Goal: Task Accomplishment & Management: Manage account settings

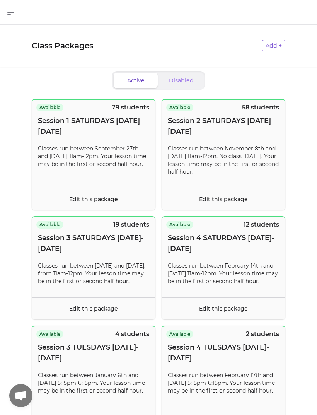
click at [52, 201] on footer "Edit this package" at bounding box center [94, 199] width 124 height 22
click at [63, 204] on footer "Edit this package" at bounding box center [94, 199] width 124 height 22
click at [77, 198] on link "Edit this package" at bounding box center [93, 199] width 49 height 7
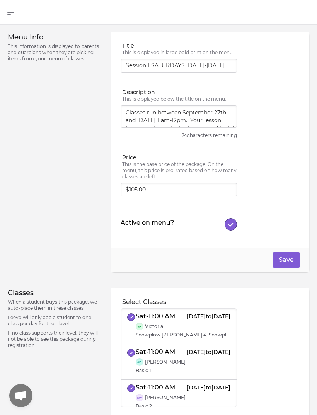
click at [233, 224] on icon "button" at bounding box center [231, 224] width 6 height 5
click at [295, 257] on button "Save" at bounding box center [286, 259] width 27 height 15
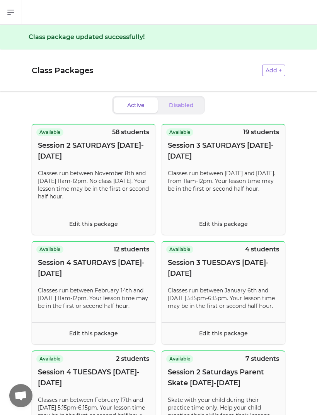
click at [26, 391] on span "Open chat" at bounding box center [20, 395] width 23 height 23
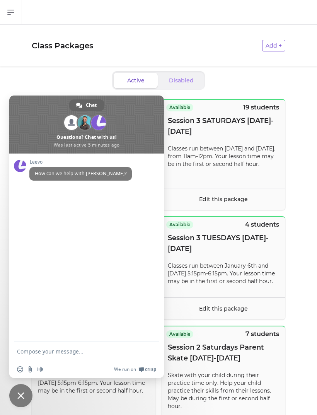
click at [22, 398] on span "Close chat" at bounding box center [20, 395] width 7 height 7
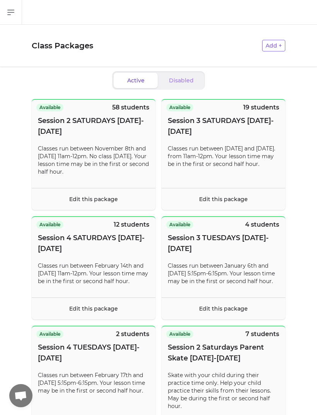
click at [24, 399] on span "Open chat" at bounding box center [20, 396] width 13 height 11
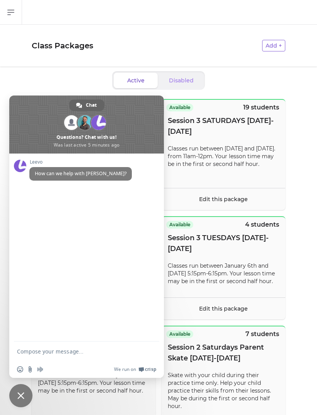
click at [19, 395] on span "Close chat" at bounding box center [20, 395] width 7 height 7
